Goal: Task Accomplishment & Management: Manage account settings

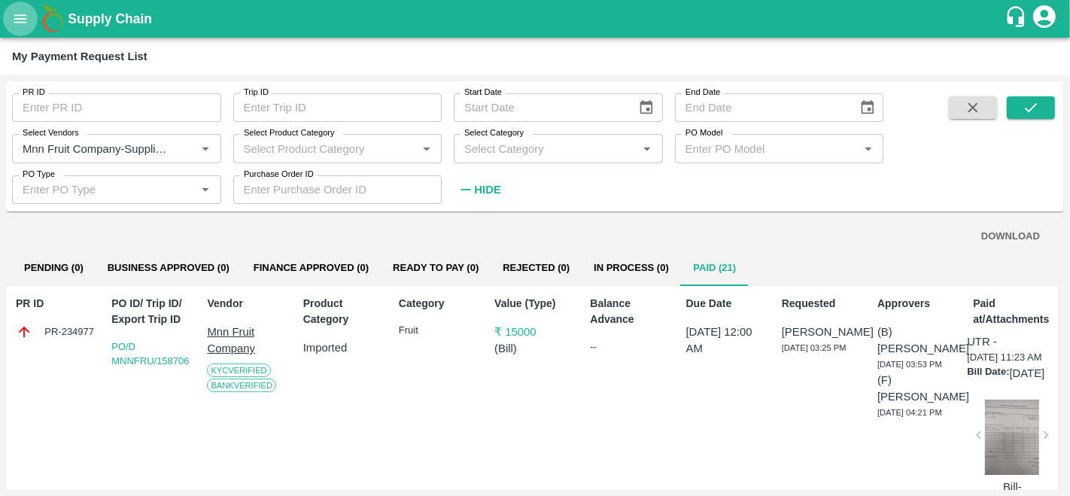
click at [16, 23] on icon "open drawer" at bounding box center [20, 19] width 17 height 17
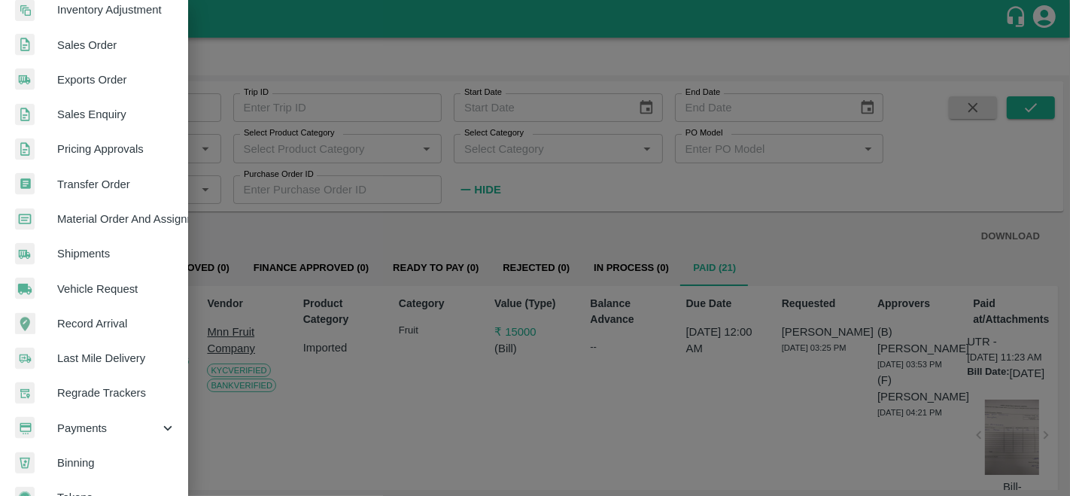
scroll to position [360, 0]
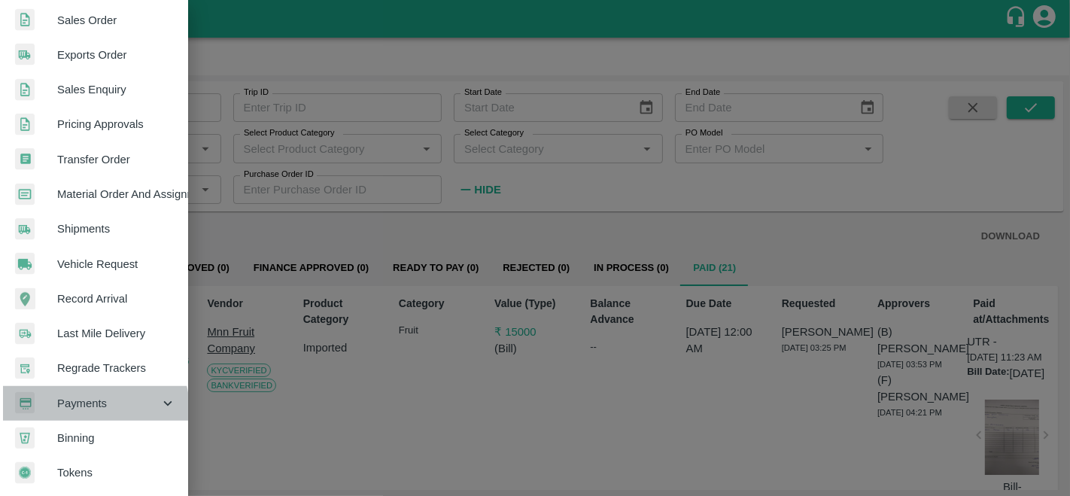
click at [93, 404] on span "Payments" at bounding box center [108, 403] width 102 height 17
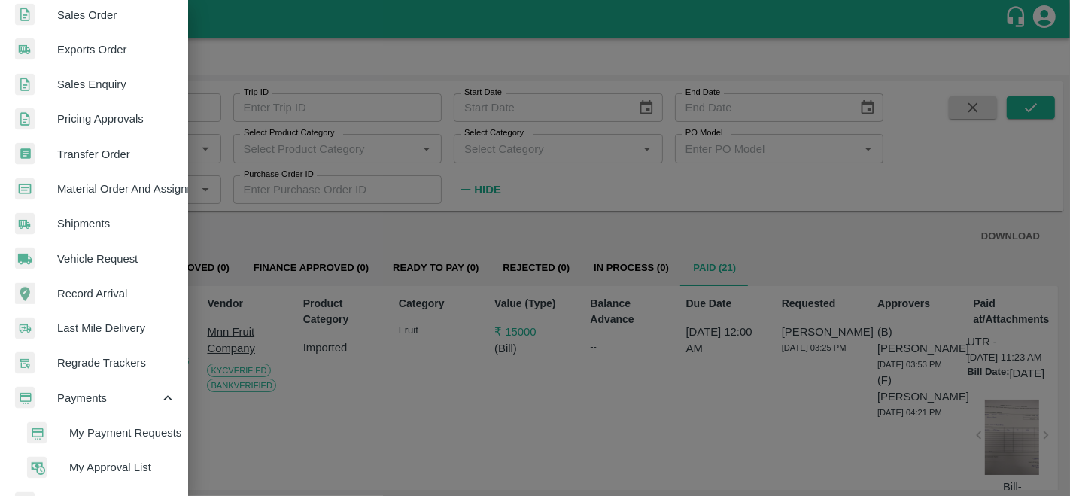
click at [107, 429] on span "My Payment Requests" at bounding box center [122, 432] width 107 height 17
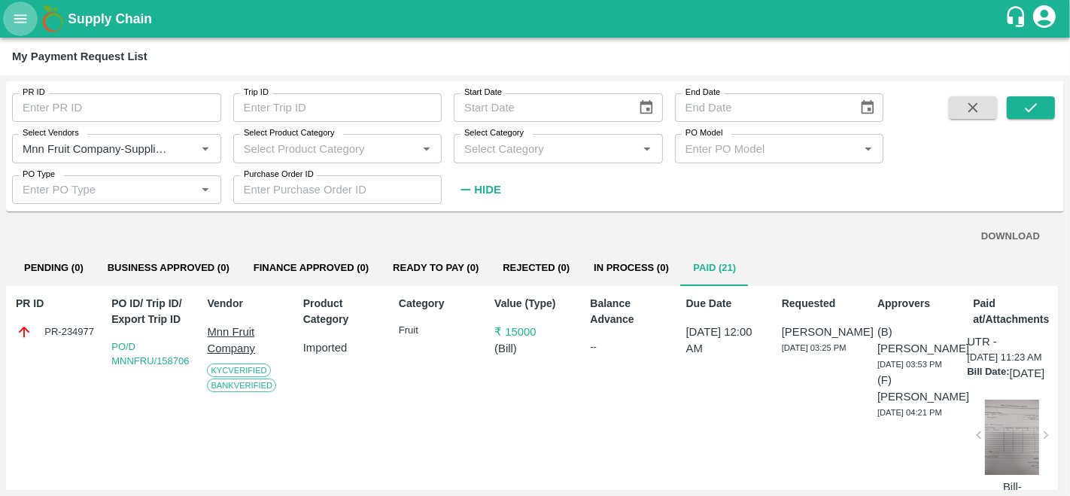
click at [19, 14] on icon "open drawer" at bounding box center [20, 19] width 17 height 17
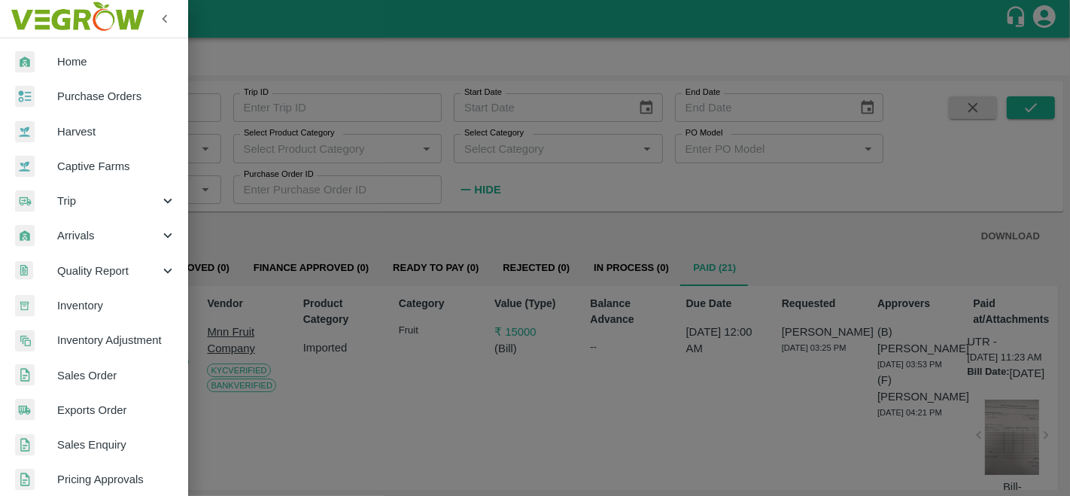
click at [266, 160] on div at bounding box center [535, 248] width 1070 height 496
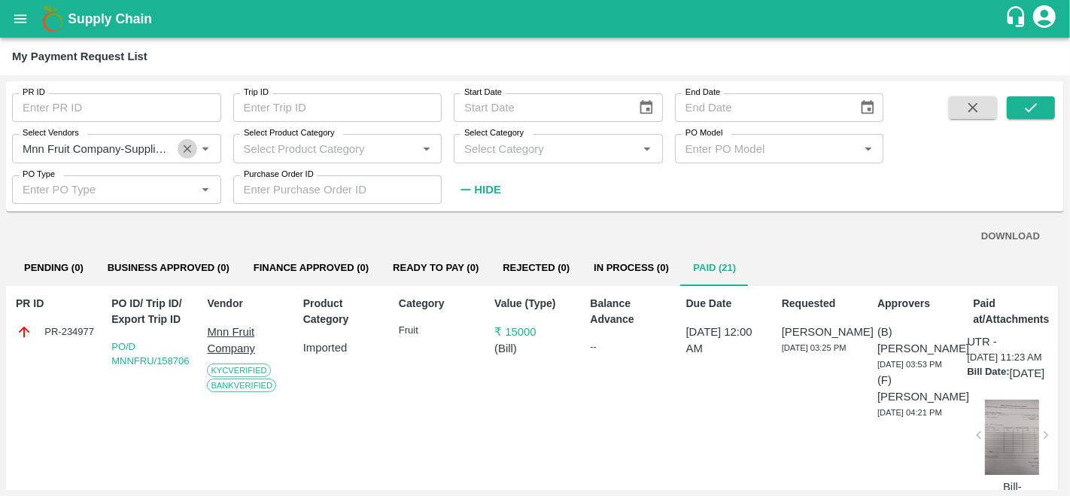
click at [193, 151] on icon "Clear" at bounding box center [188, 148] width 14 height 14
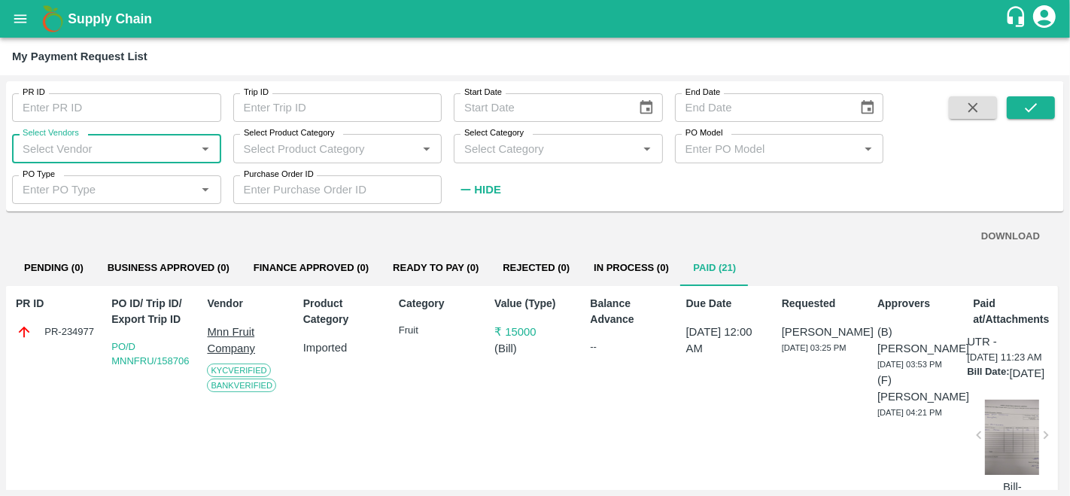
scroll to position [0, 0]
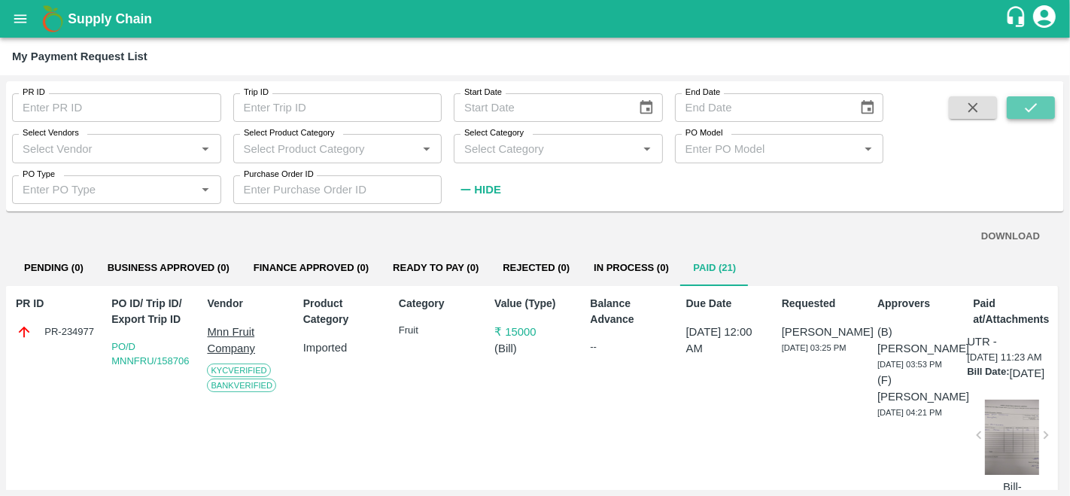
click at [1033, 115] on icon "submit" at bounding box center [1031, 107] width 17 height 17
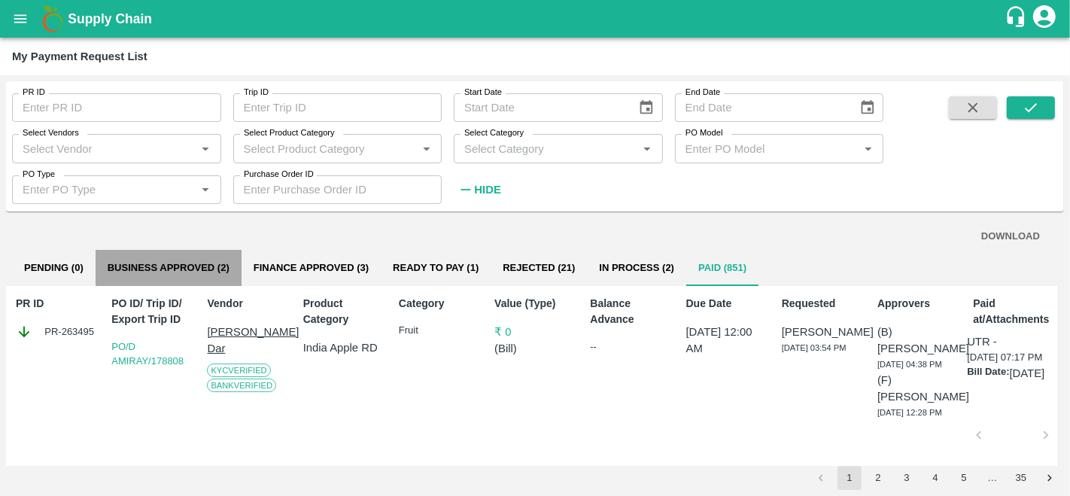
click at [163, 275] on button "Business Approved (2)" at bounding box center [169, 268] width 146 height 36
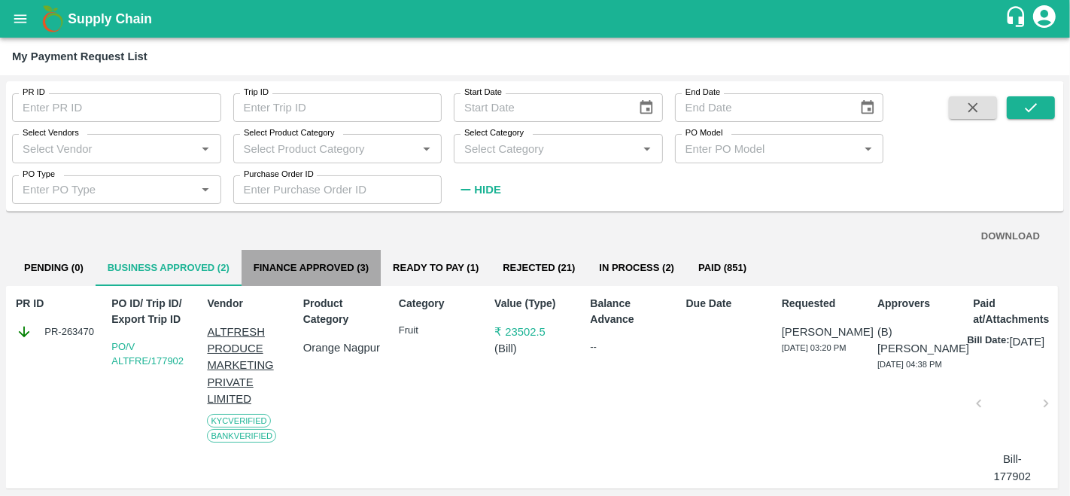
click at [294, 265] on button "Finance Approved (3)" at bounding box center [311, 268] width 139 height 36
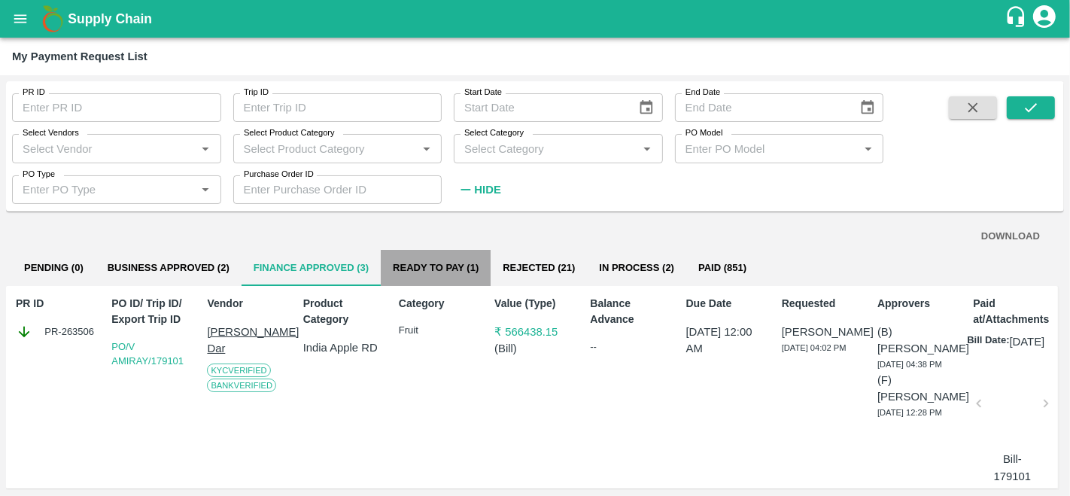
click at [442, 267] on button "Ready To Pay (1)" at bounding box center [436, 268] width 110 height 36
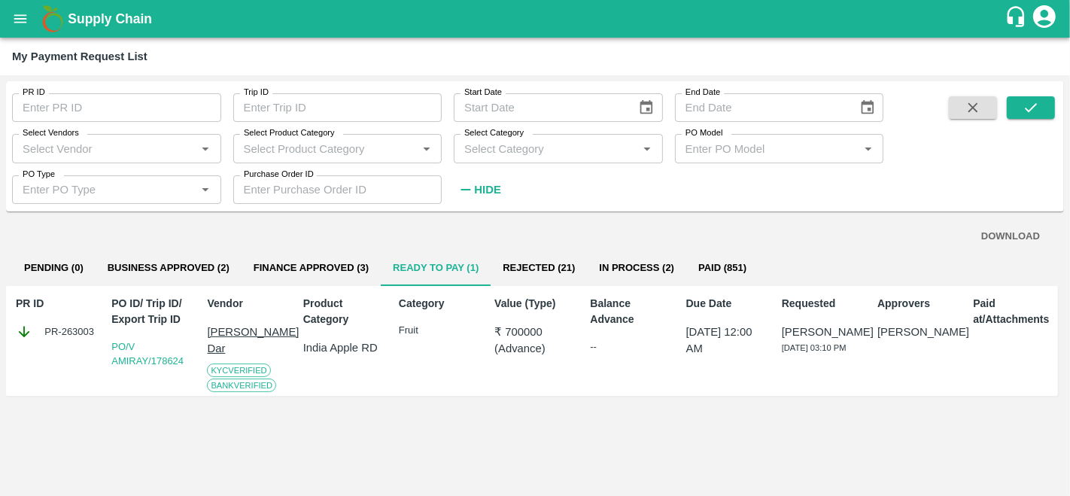
click at [640, 264] on button "In Process (2)" at bounding box center [636, 268] width 99 height 36
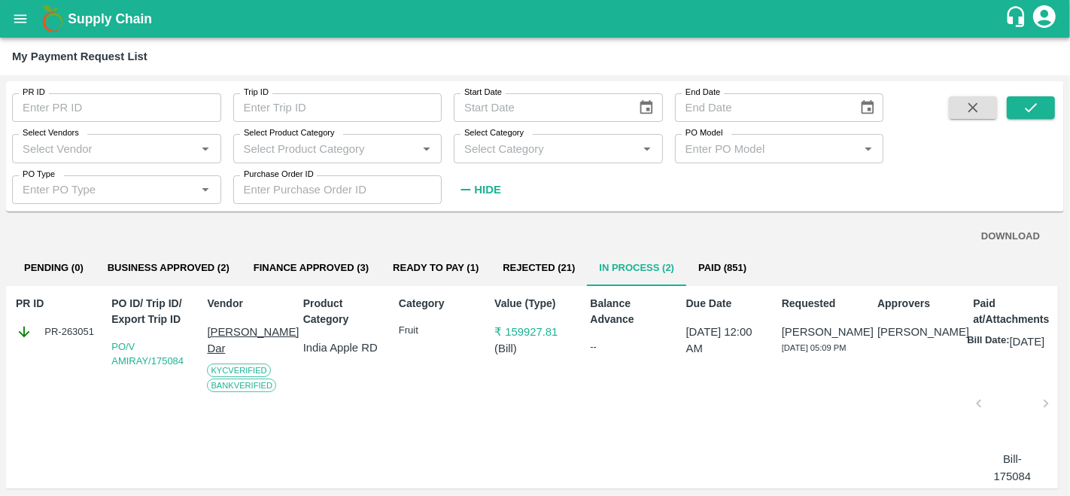
click at [415, 265] on button "Ready To Pay (1)" at bounding box center [436, 268] width 110 height 36
